Goal: Entertainment & Leisure: Consume media (video, audio)

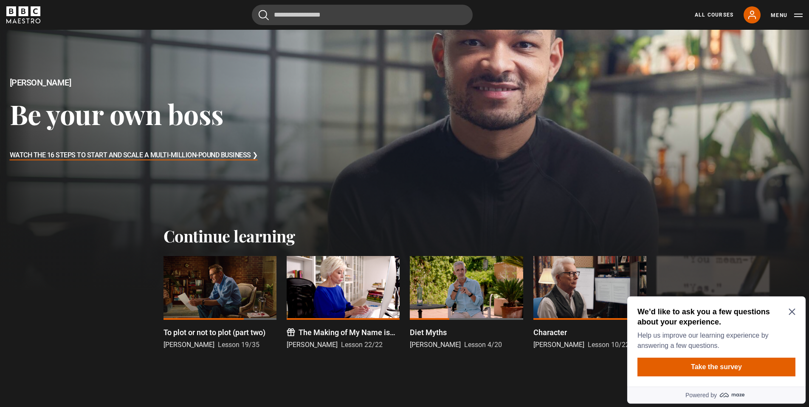
scroll to position [85, 0]
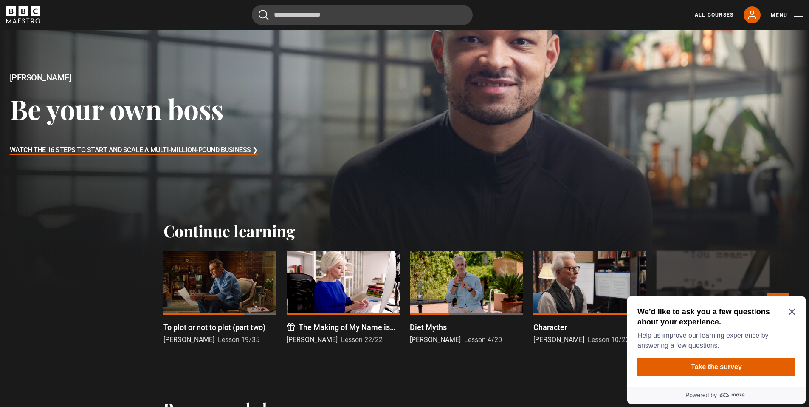
click at [217, 271] on div at bounding box center [220, 283] width 113 height 64
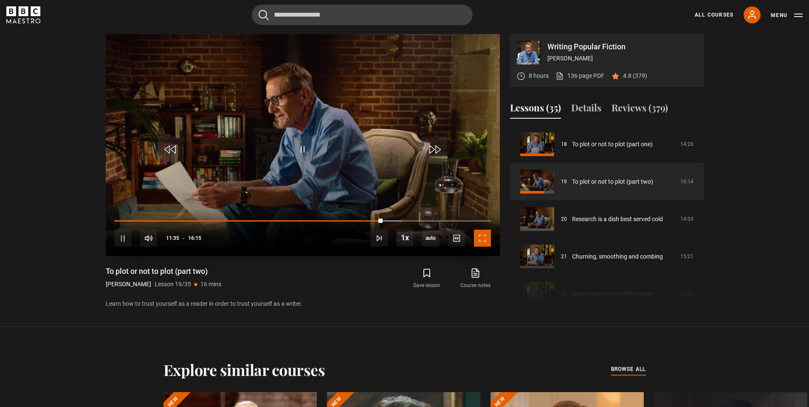
click at [479, 237] on span "Video Player" at bounding box center [482, 237] width 17 height 17
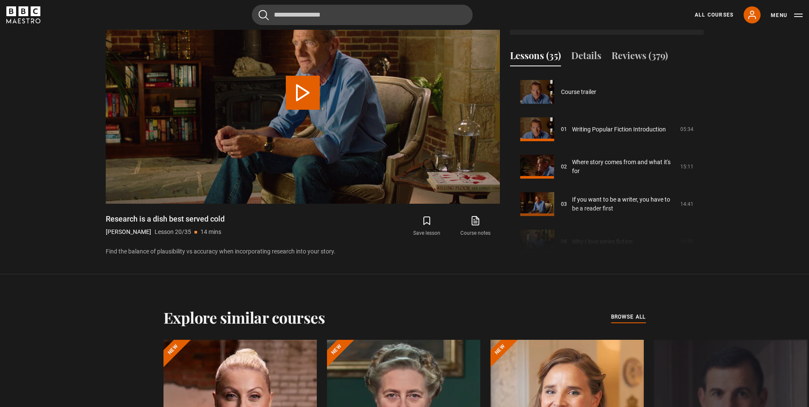
scroll to position [710, 0]
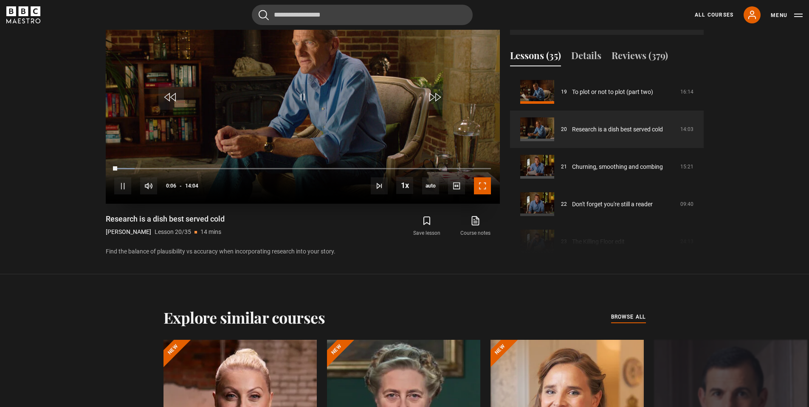
click at [483, 182] on span "Video Player" at bounding box center [482, 185] width 17 height 17
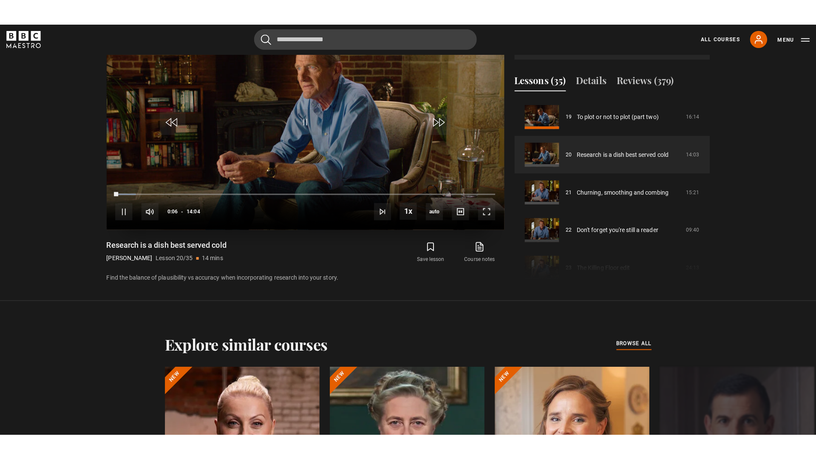
scroll to position [445, 0]
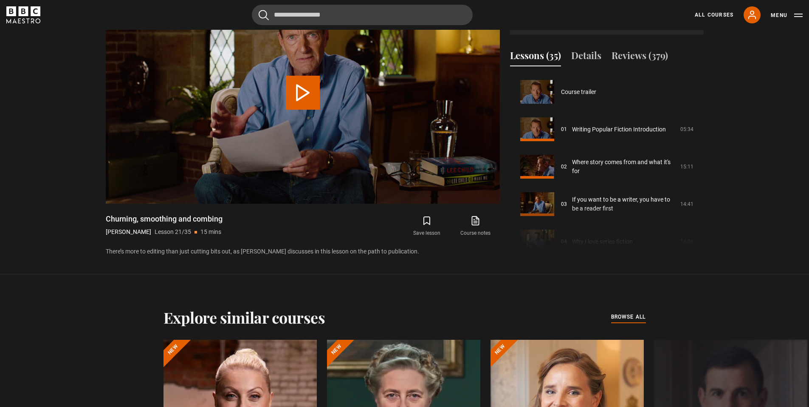
scroll to position [748, 0]
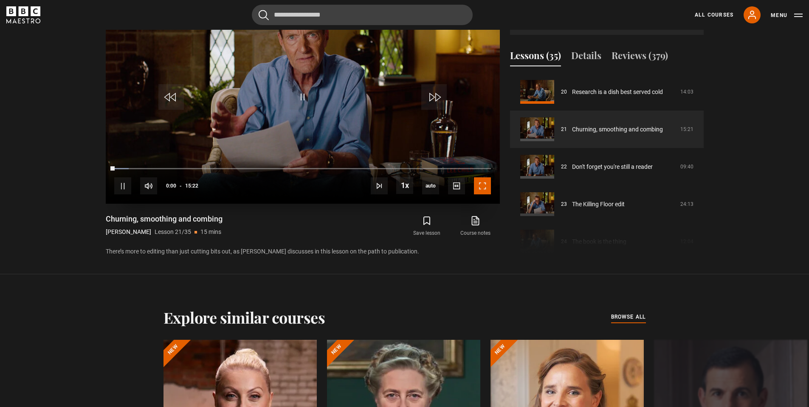
click at [488, 189] on span "Video Player" at bounding box center [482, 185] width 17 height 17
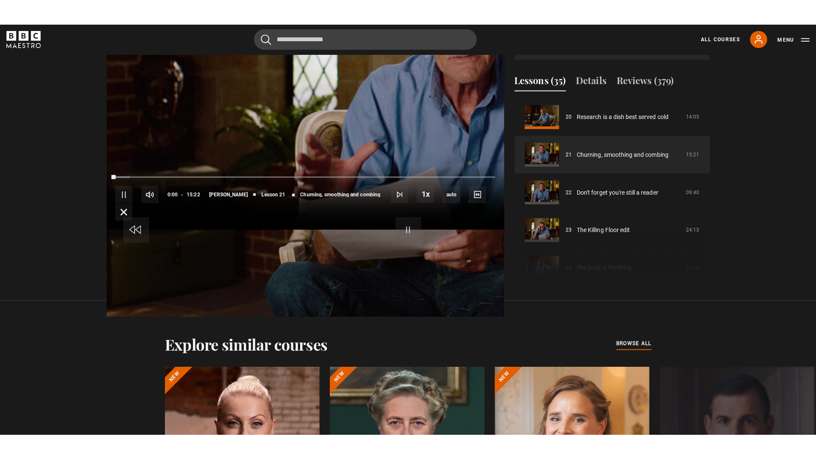
scroll to position [445, 0]
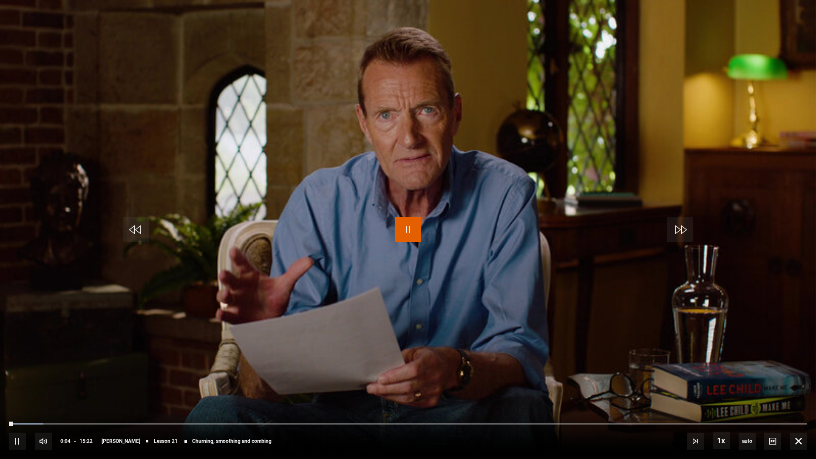
click at [413, 229] on span "Video Player" at bounding box center [407, 229] width 25 height 25
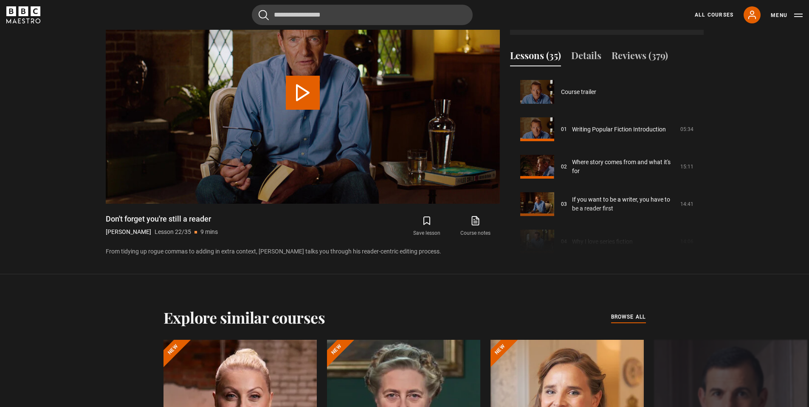
scroll to position [785, 0]
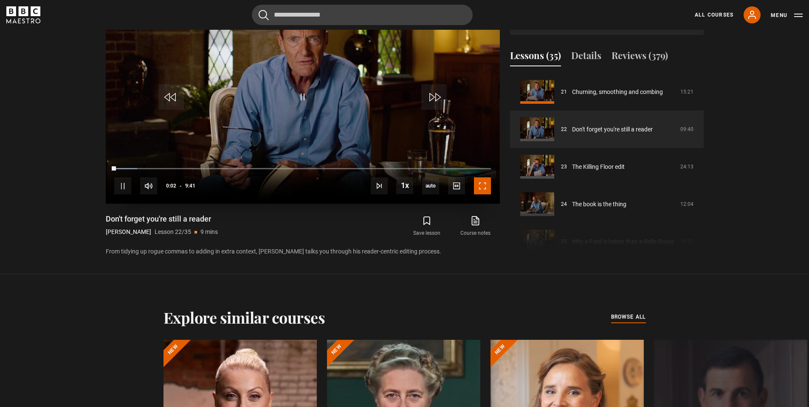
drag, startPoint x: 484, startPoint y: 190, endPoint x: 485, endPoint y: 241, distance: 51.4
click at [485, 190] on span "Video Player" at bounding box center [482, 185] width 17 height 17
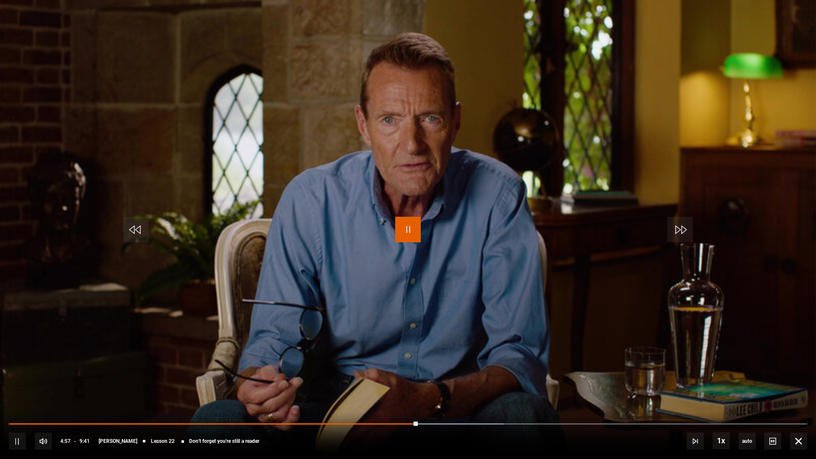
click at [409, 227] on span "Video Player" at bounding box center [407, 229] width 25 height 25
drag, startPoint x: 795, startPoint y: 437, endPoint x: 796, endPoint y: 386, distance: 51.4
click at [796, 406] on span "Video Player" at bounding box center [798, 441] width 17 height 17
